Goal: Task Accomplishment & Management: Use online tool/utility

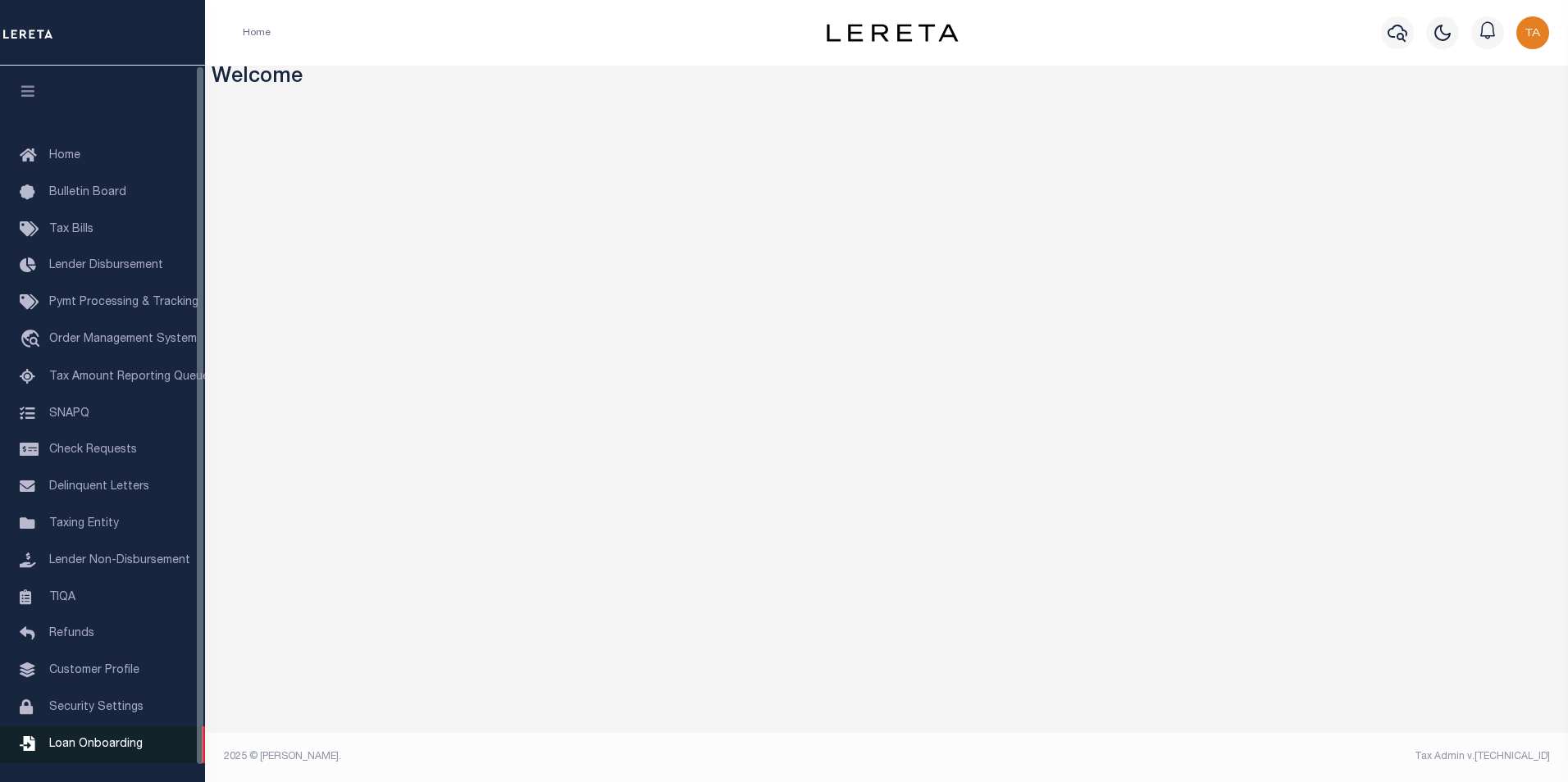
click at [143, 752] on link "Loan Onboarding" at bounding box center [103, 745] width 205 height 37
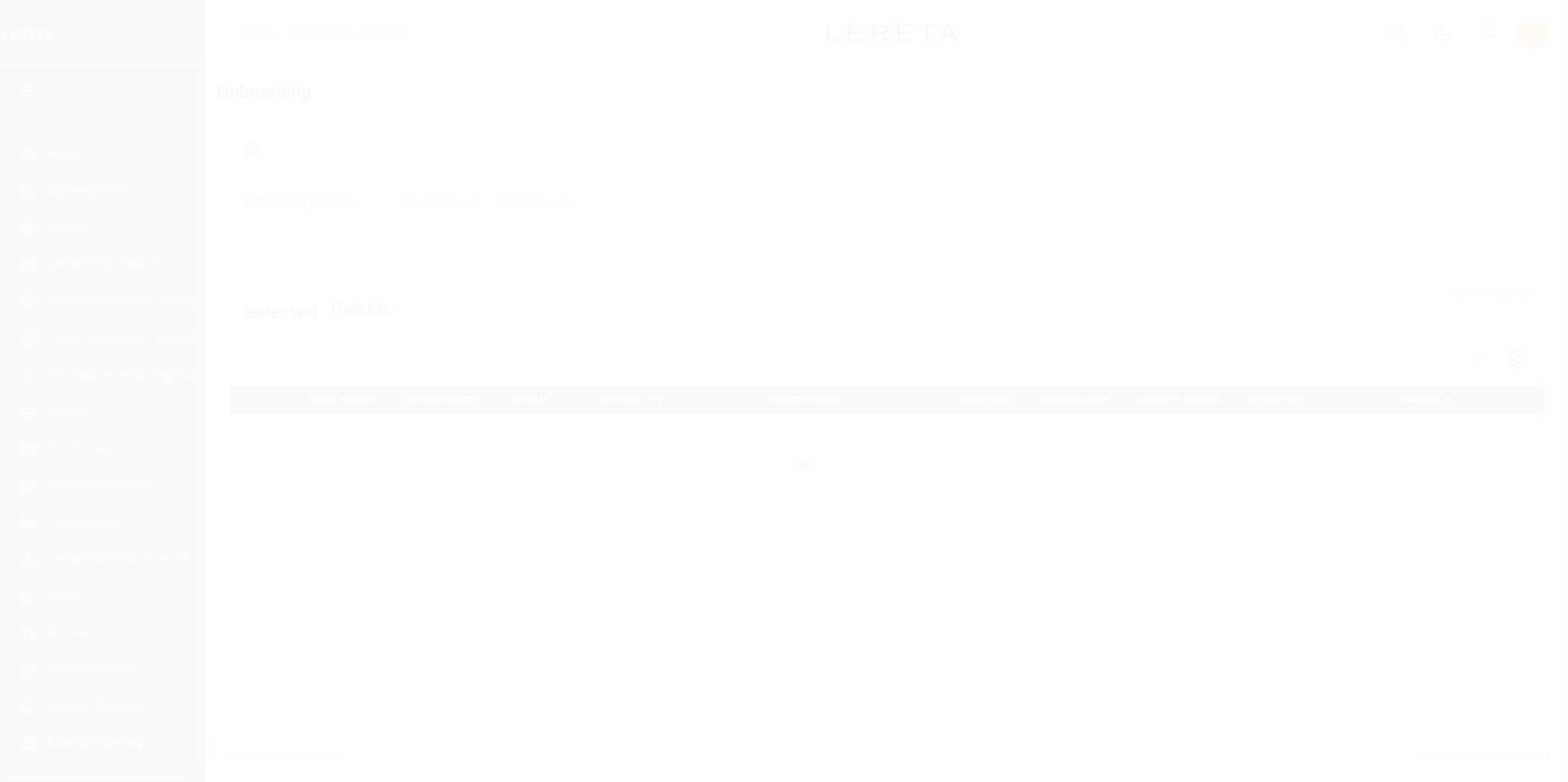
scroll to position [17, 0]
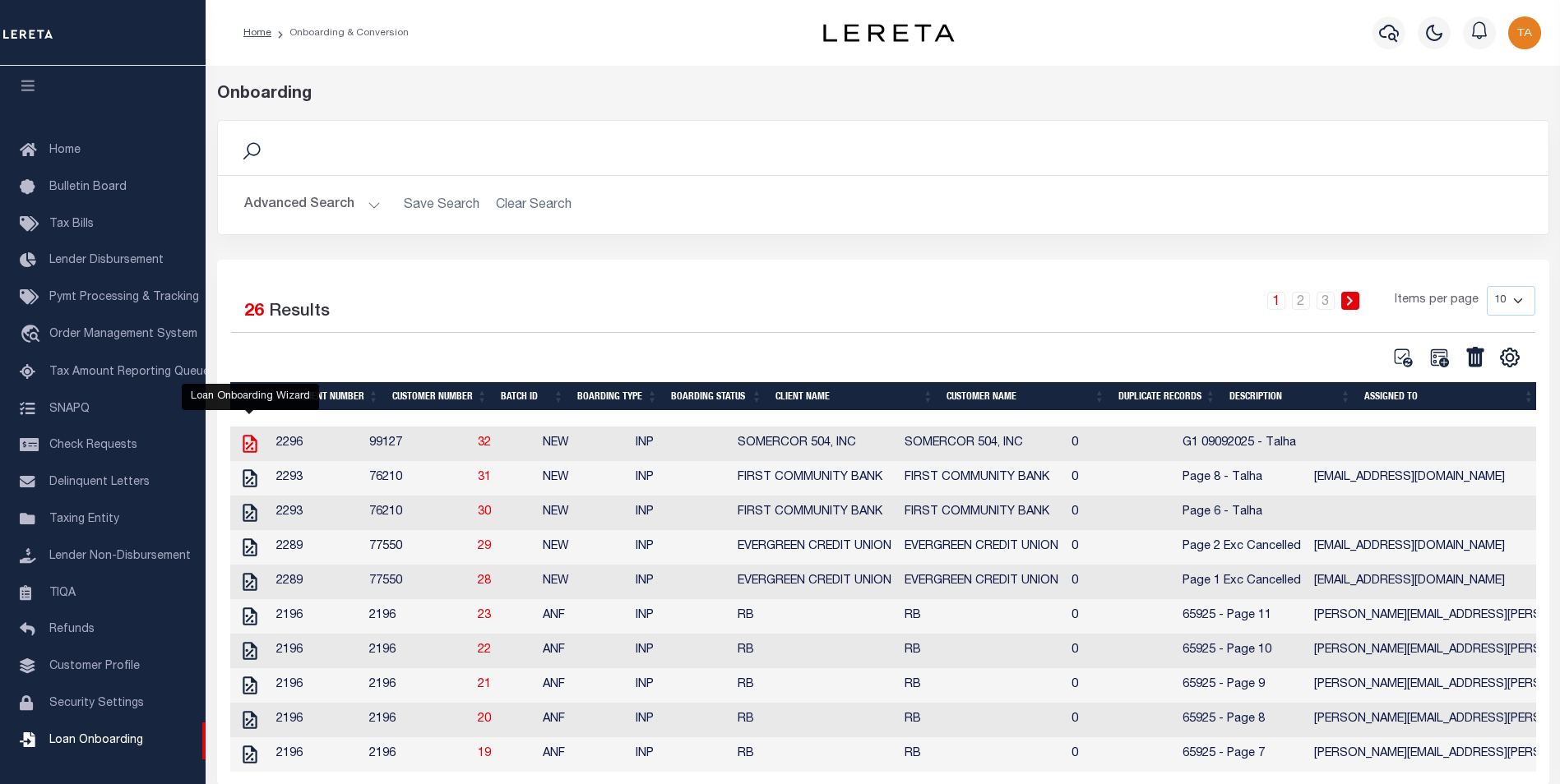
click at [251, 443] on icon "" at bounding box center [249, 443] width 14 height 18
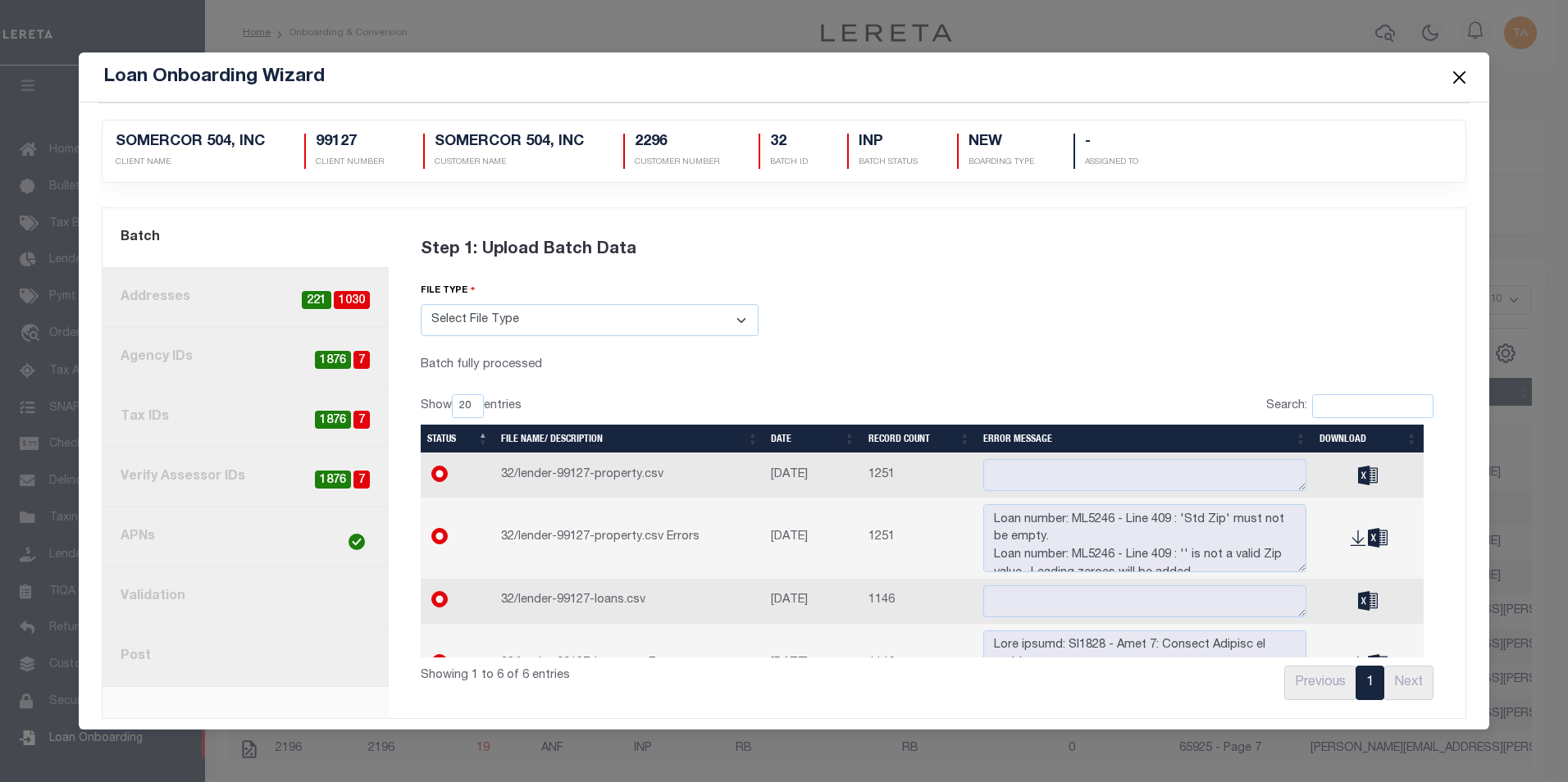
click at [205, 655] on link "8. Post" at bounding box center [245, 657] width 286 height 60
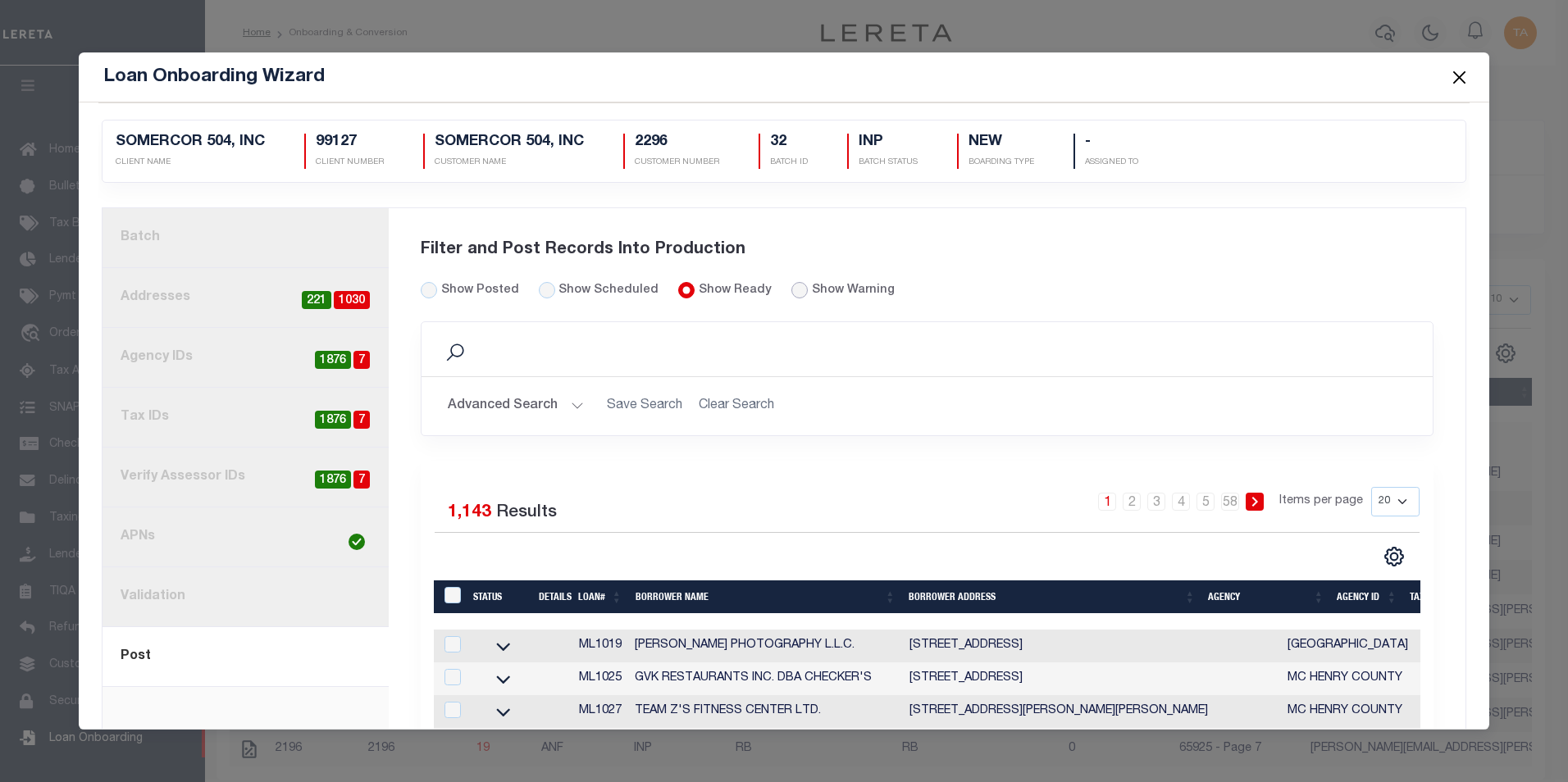
click at [791, 289] on input "radio" at bounding box center [800, 291] width 17 height 17
radio input "true"
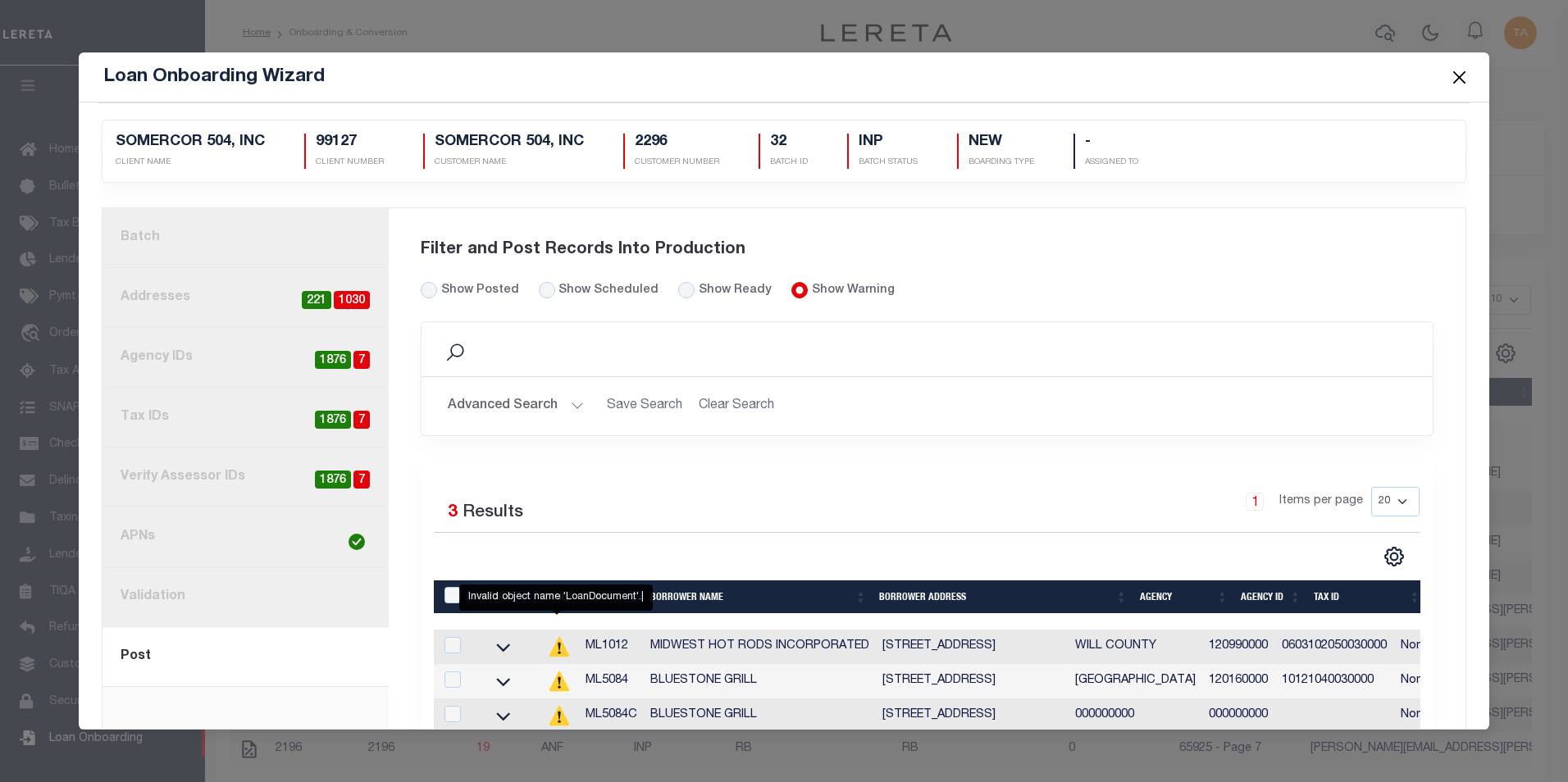
click at [555, 649] on icon at bounding box center [558, 647] width 19 height 19
